Goal: Find specific page/section: Find specific page/section

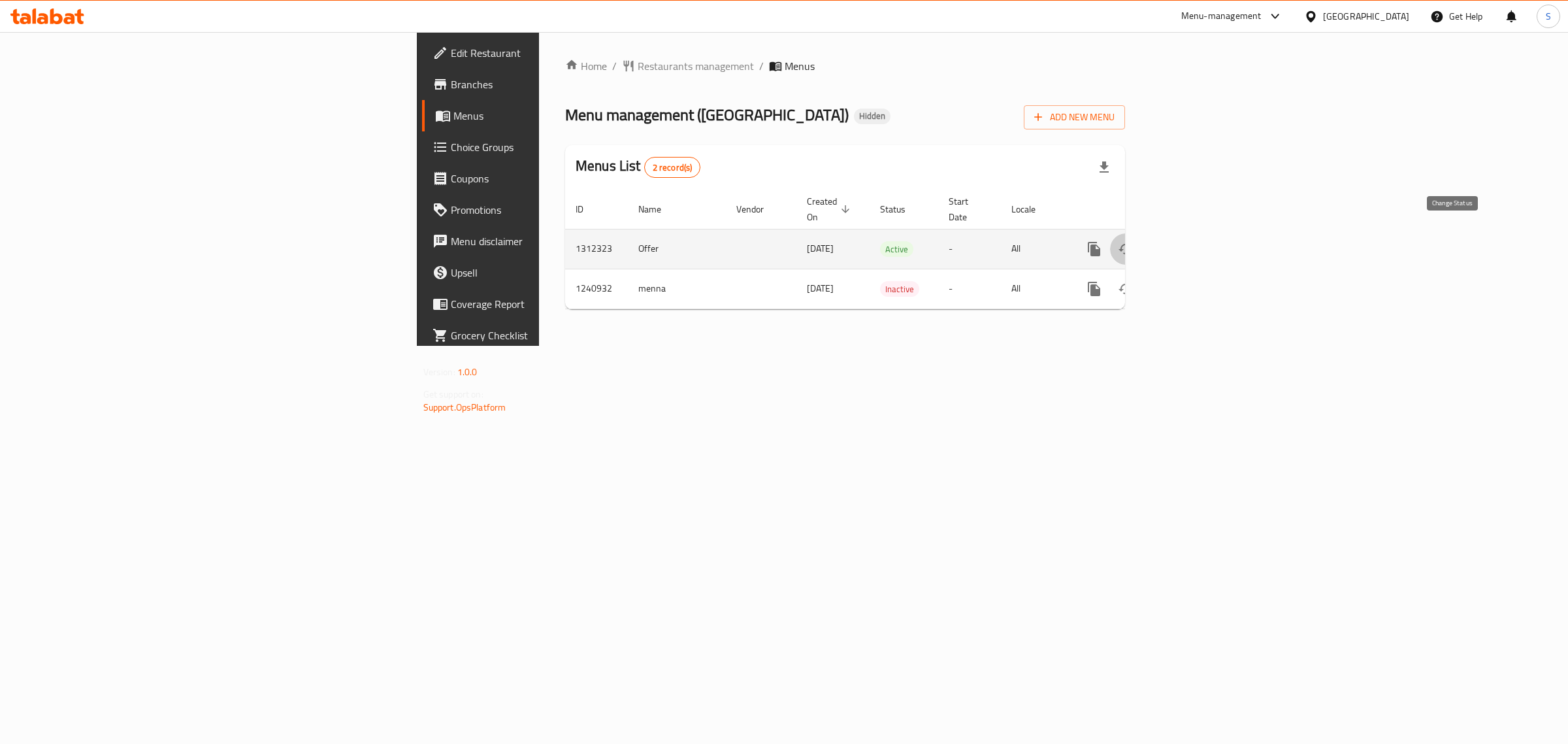
click at [1134, 241] on icon "enhanced table" at bounding box center [1126, 249] width 16 height 16
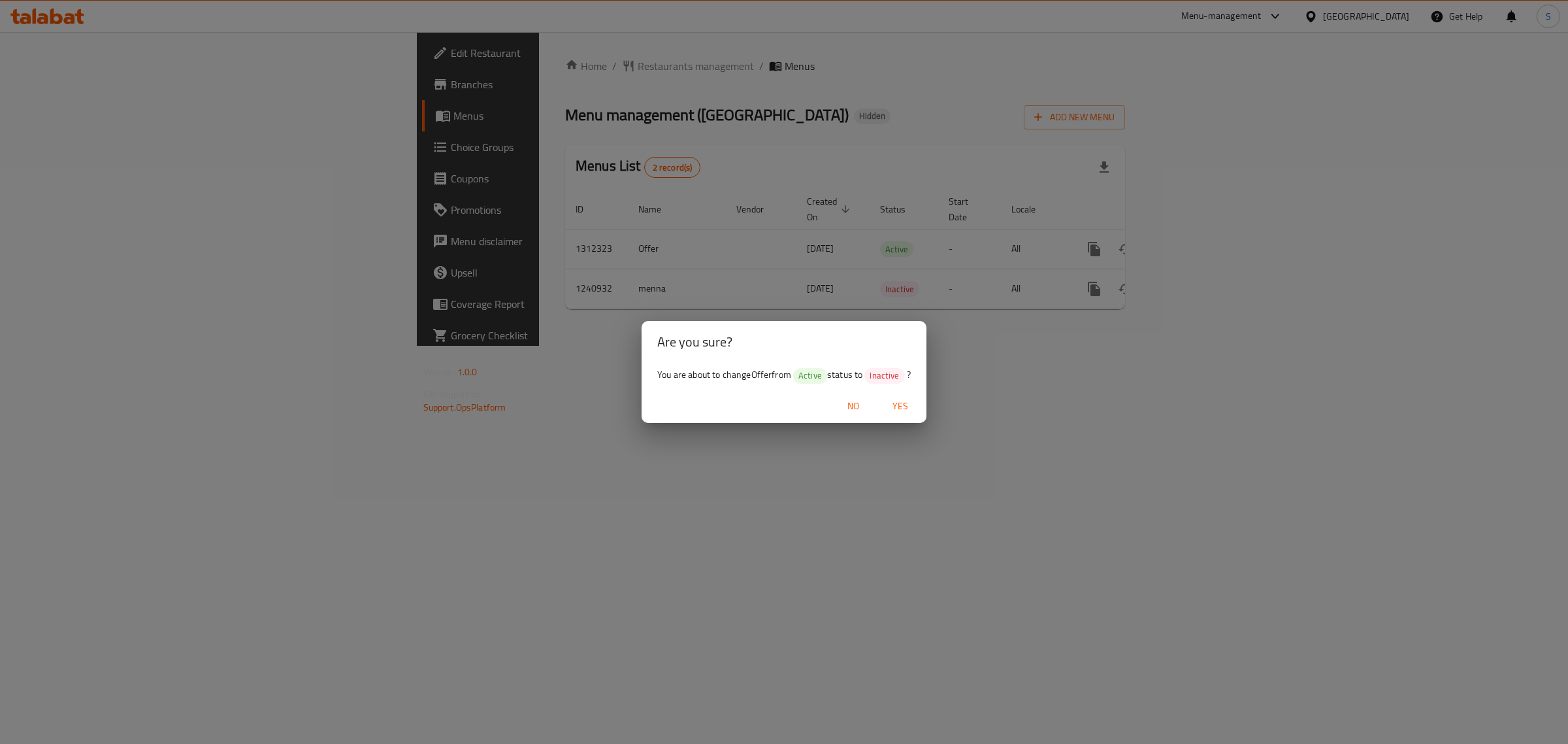
click at [904, 396] on button "Yes" at bounding box center [900, 406] width 42 height 24
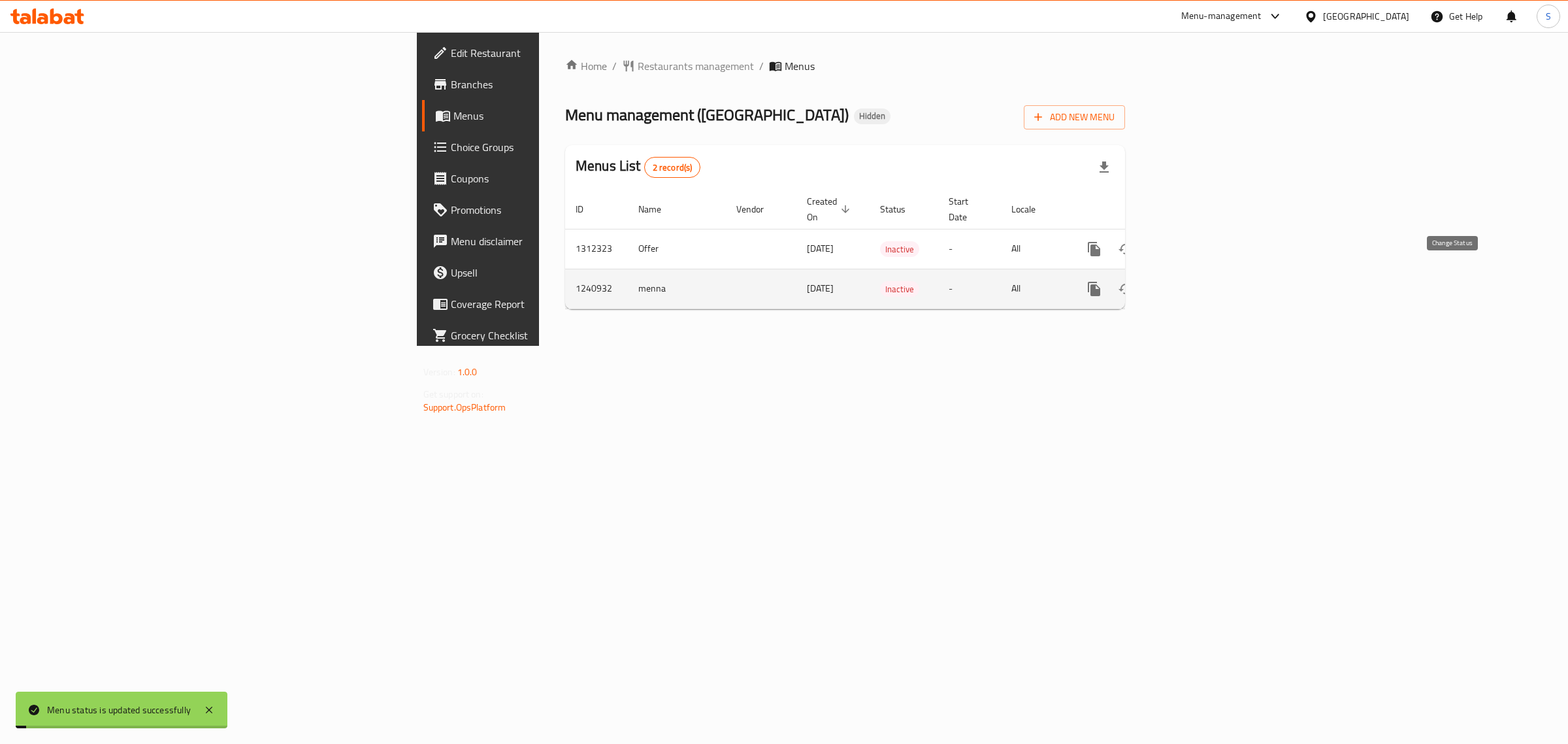
click at [1134, 281] on icon "enhanced table" at bounding box center [1126, 289] width 16 height 16
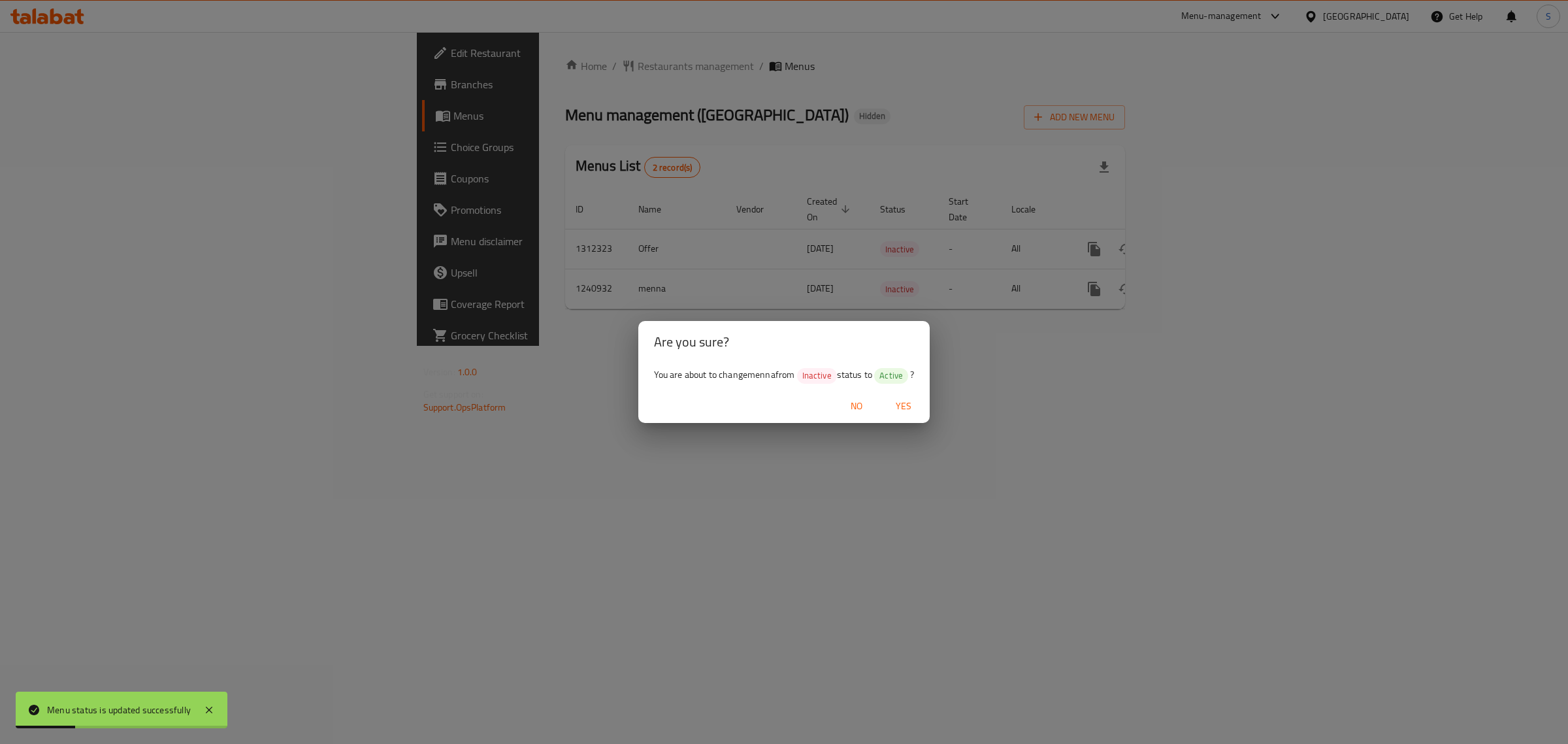
click at [906, 402] on span "Yes" at bounding box center [904, 406] width 31 height 17
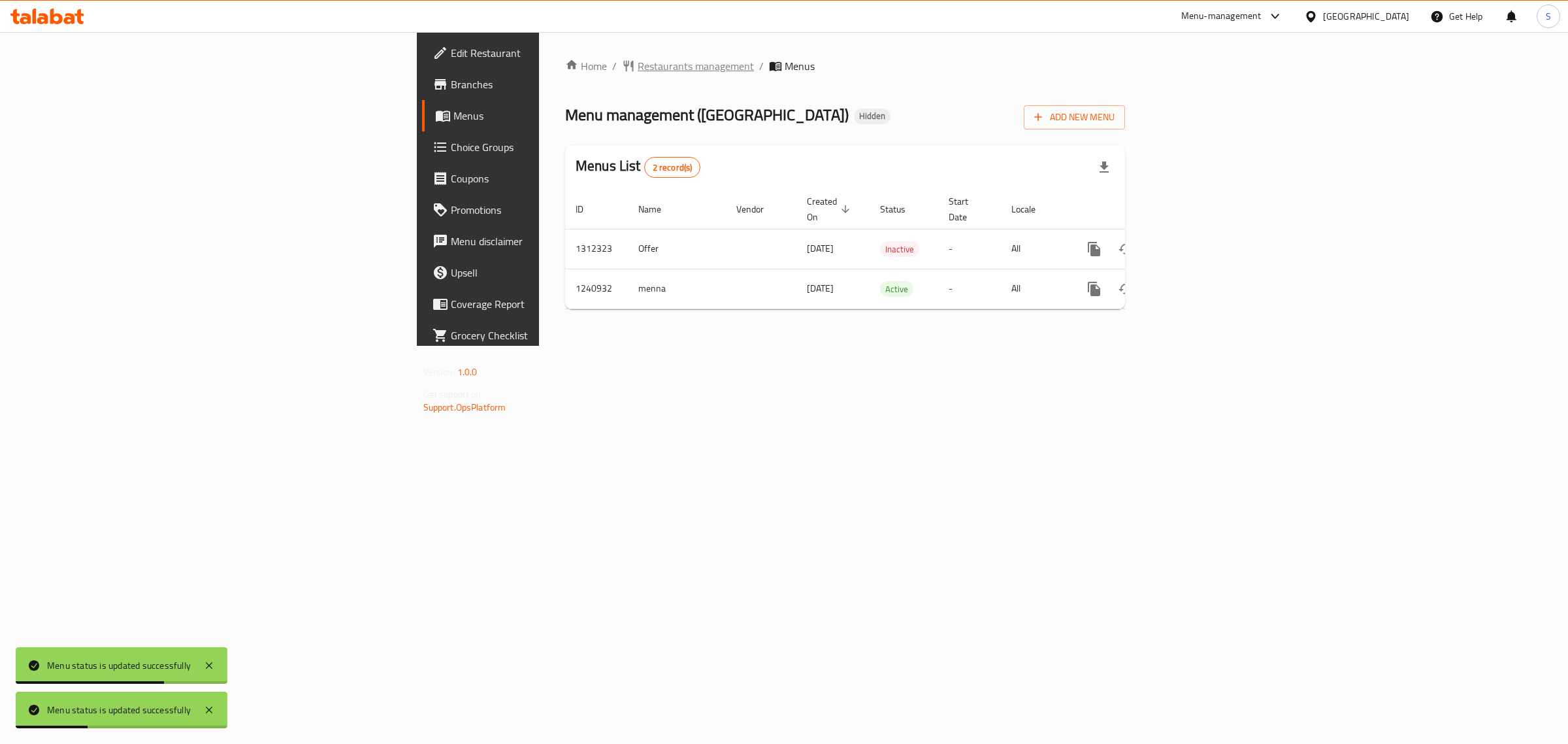
click at [638, 66] on span "Restaurants management" at bounding box center [696, 66] width 117 height 16
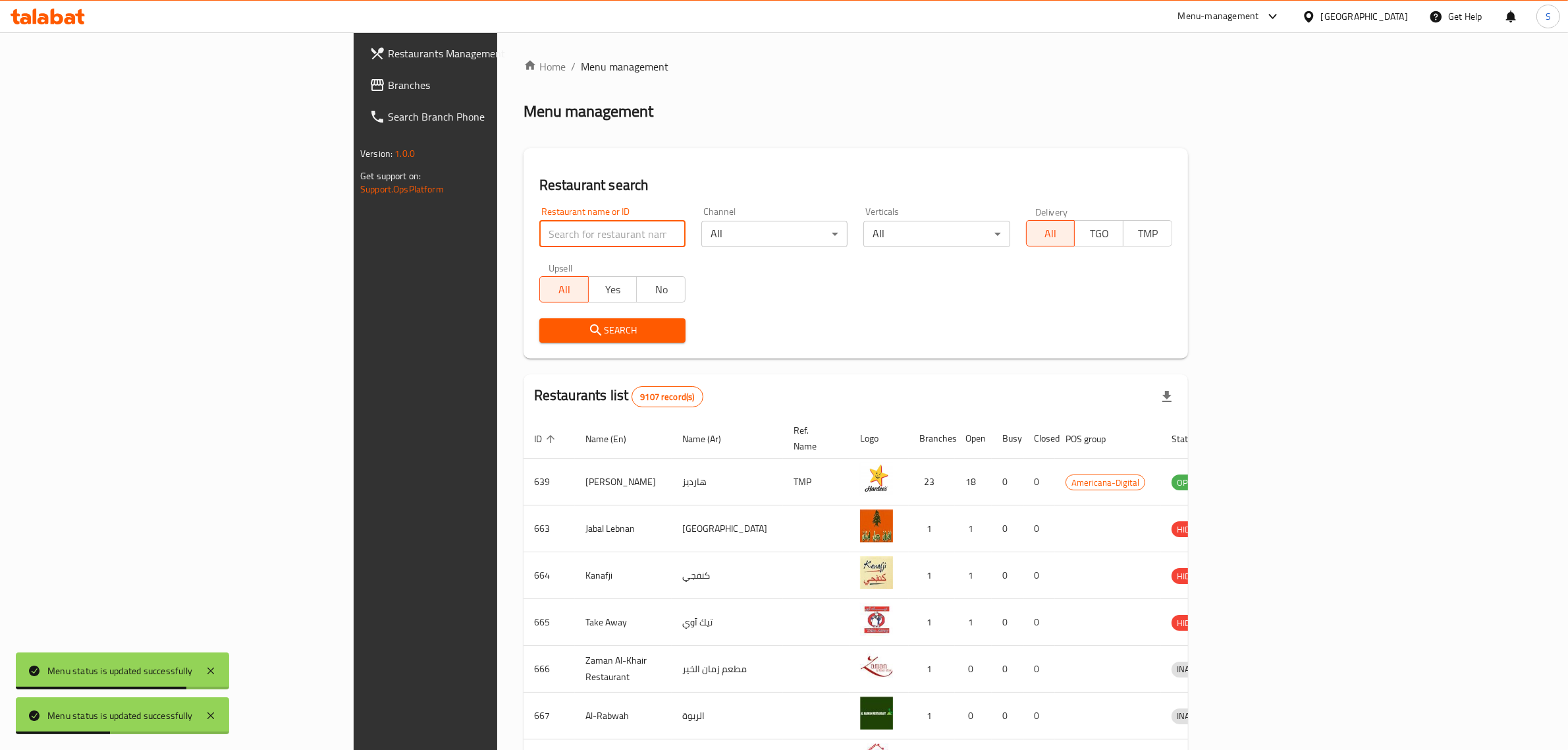
click at [539, 236] on input "search" at bounding box center [612, 233] width 146 height 26
type input "pet pala"
click button "Search" at bounding box center [612, 330] width 146 height 25
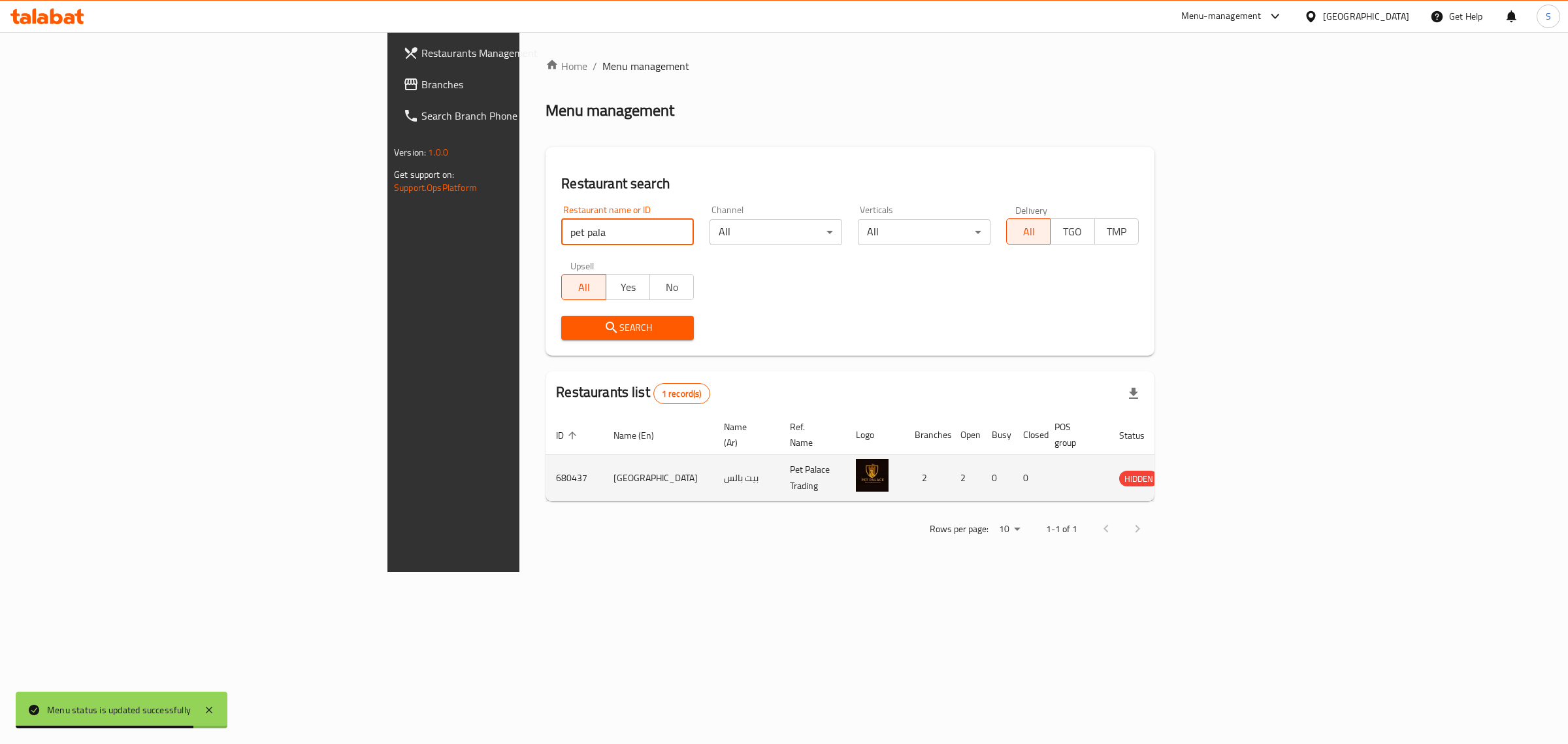
click at [1203, 473] on icon "enhanced table" at bounding box center [1195, 478] width 15 height 11
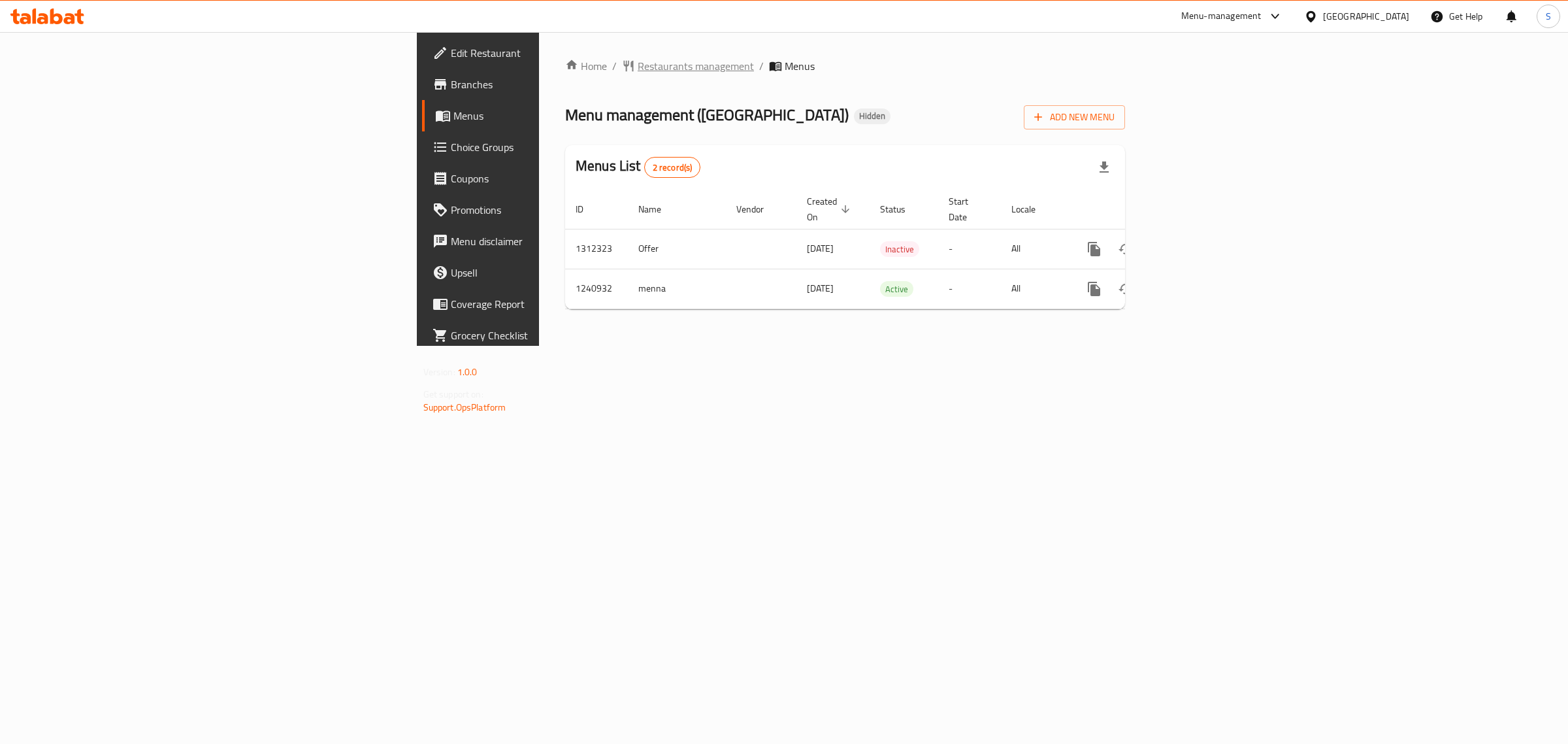
click at [638, 67] on span "Restaurants management" at bounding box center [696, 66] width 117 height 16
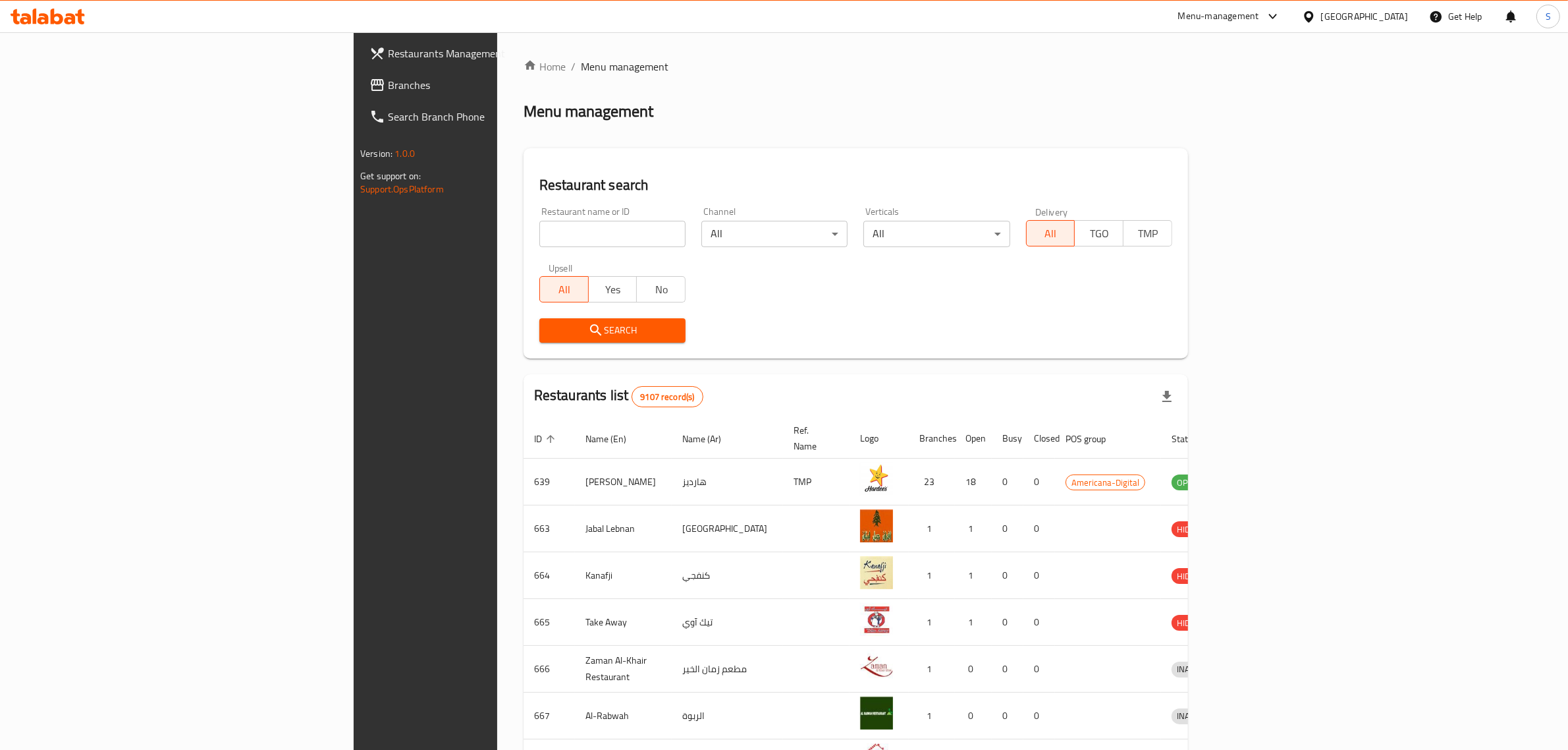
click at [539, 234] on input "search" at bounding box center [612, 233] width 146 height 26
type input "pet pa"
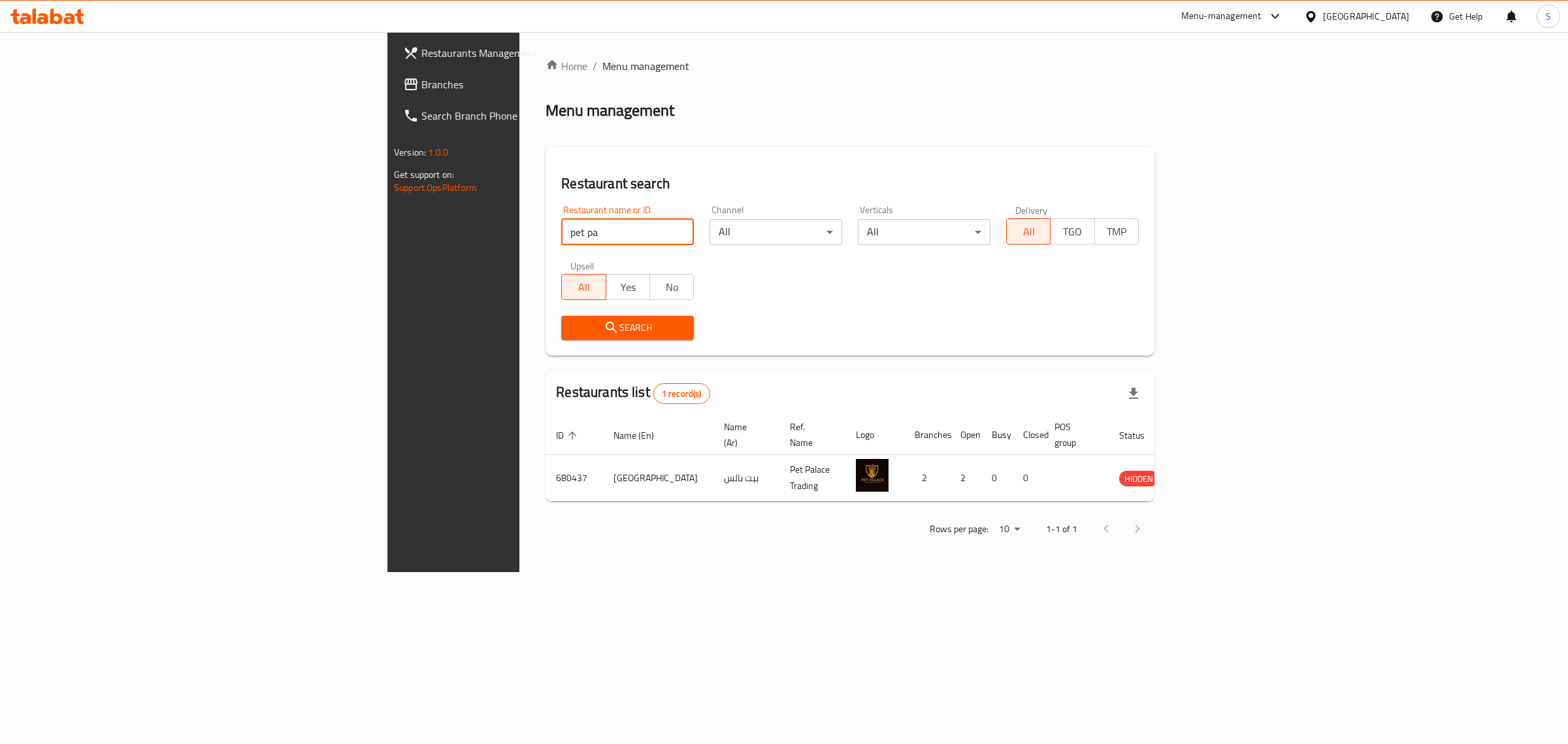
click at [421, 51] on span "Restaurants Management" at bounding box center [530, 53] width 218 height 16
